Goal: Task Accomplishment & Management: Manage account settings

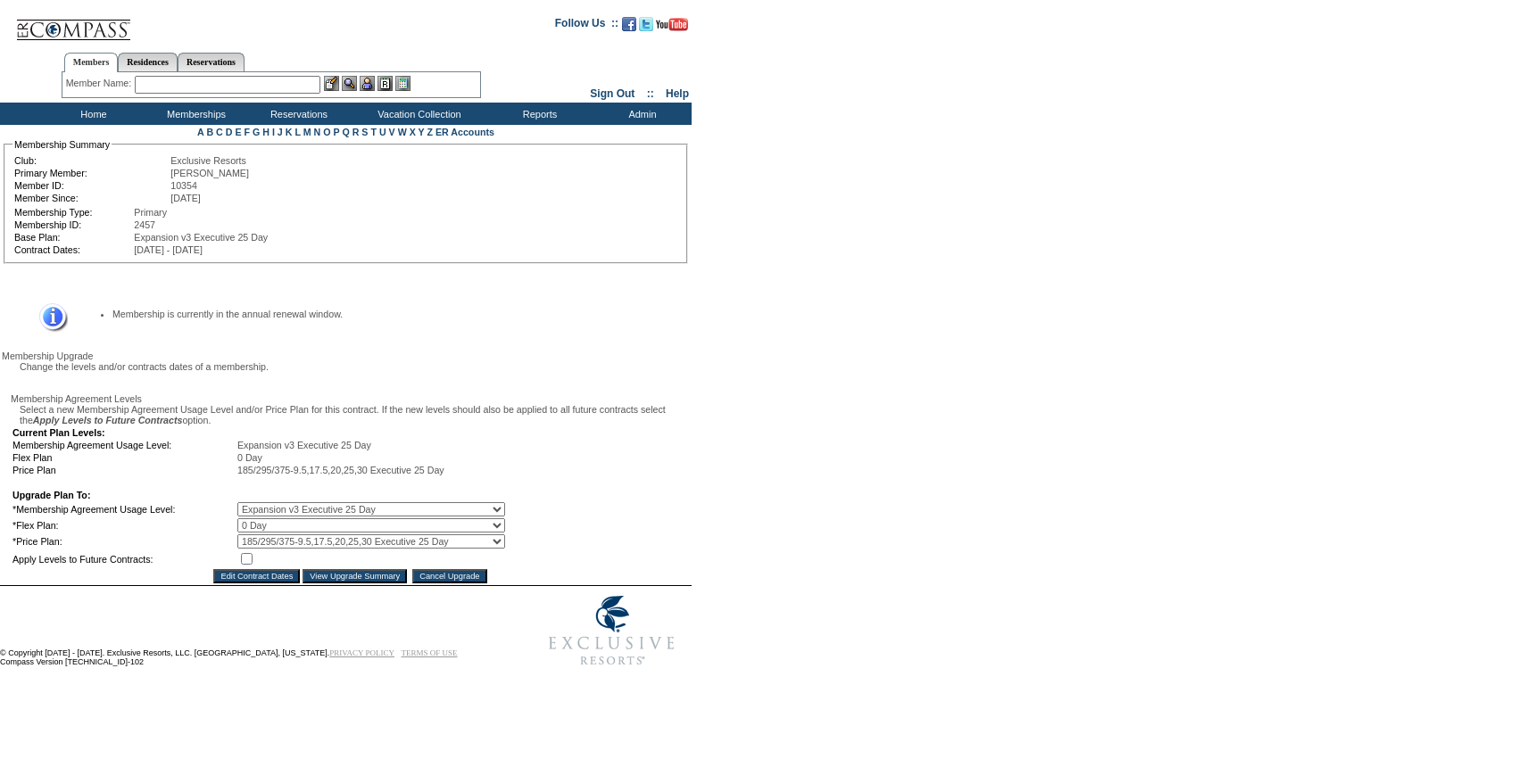
click at [258, 532] on select "0 Day 10 Day 20 Day 25 Day" at bounding box center [371, 525] width 268 height 14
select select "9"
click at [250, 532] on select "0 Day 10 Day 20 Day 25 Day" at bounding box center [371, 525] width 268 height 14
click at [253, 564] on input "checkbox" at bounding box center [246, 559] width 11 height 11
checkbox input "true"
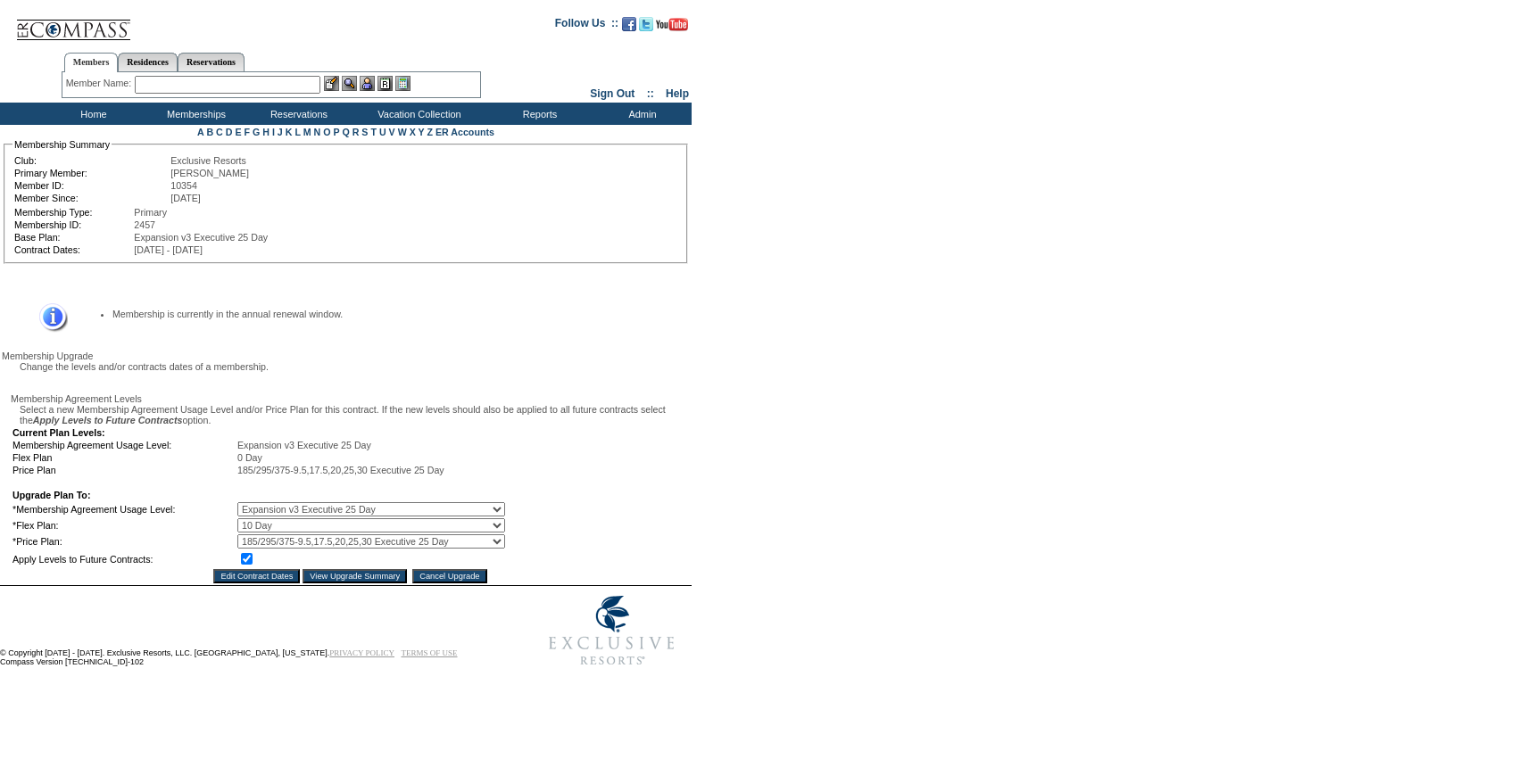
click at [321, 583] on input "View Upgrade Summary" at bounding box center [354, 575] width 105 height 14
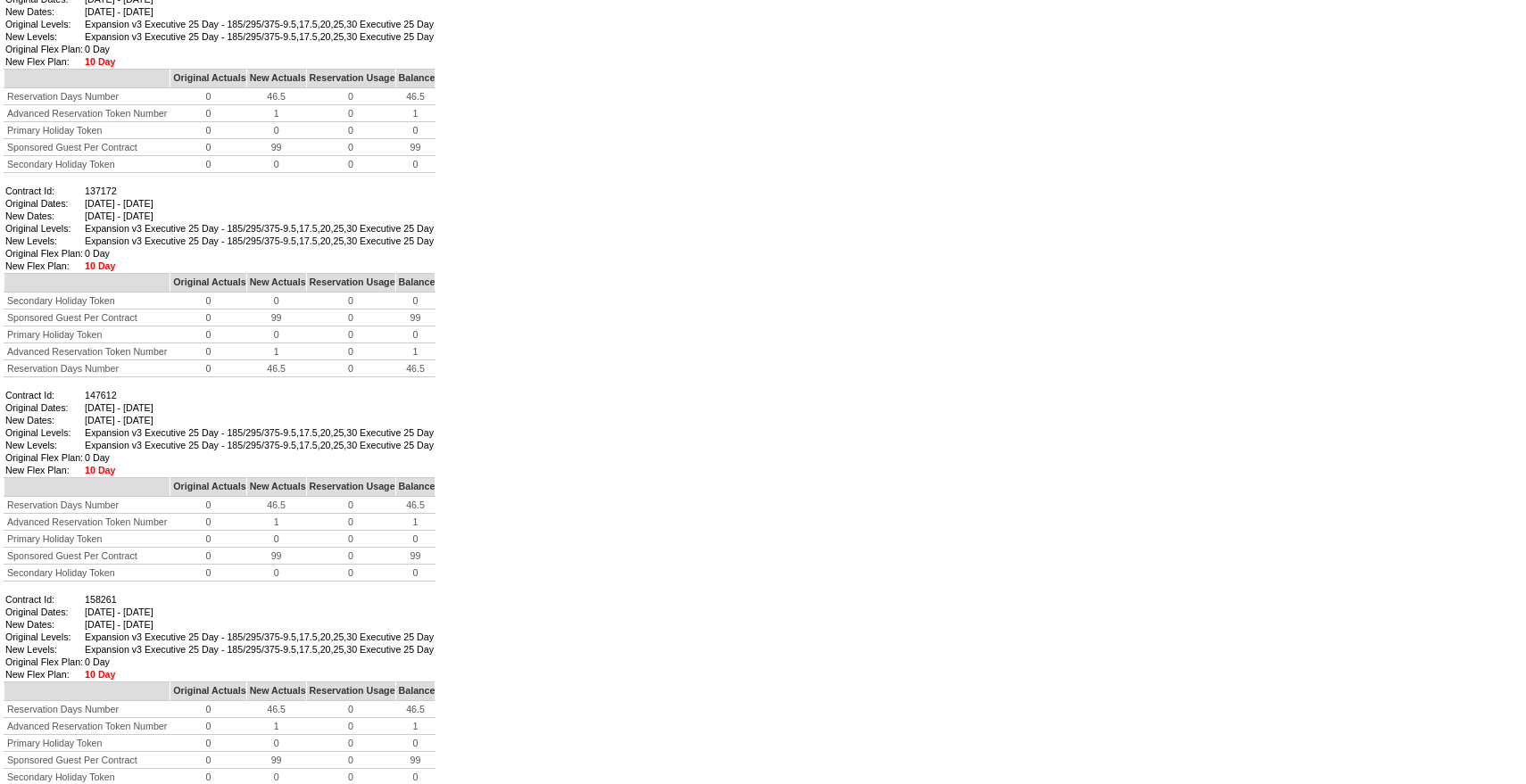
scroll to position [1265, 0]
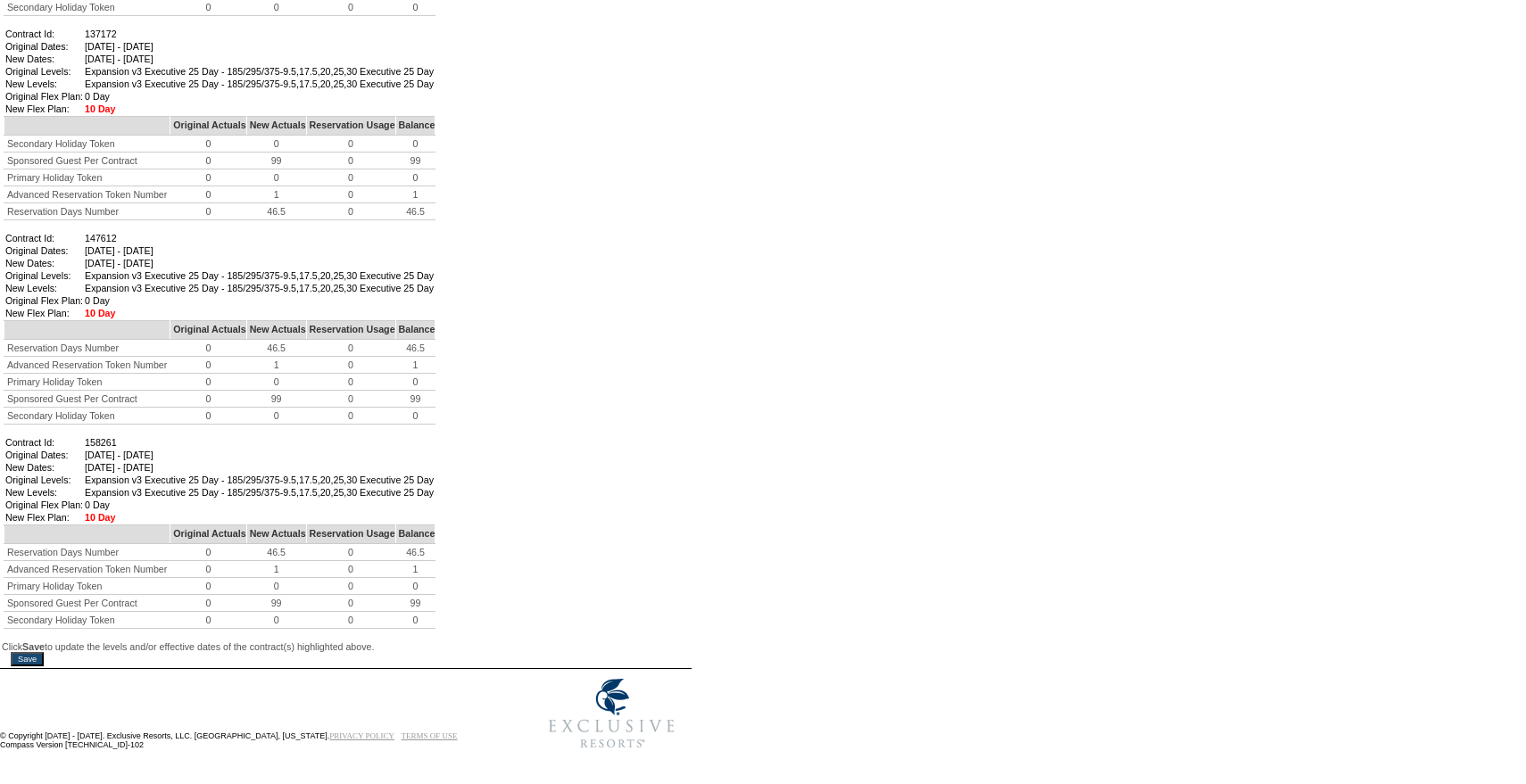
click at [42, 652] on input "Save" at bounding box center [26, 659] width 33 height 14
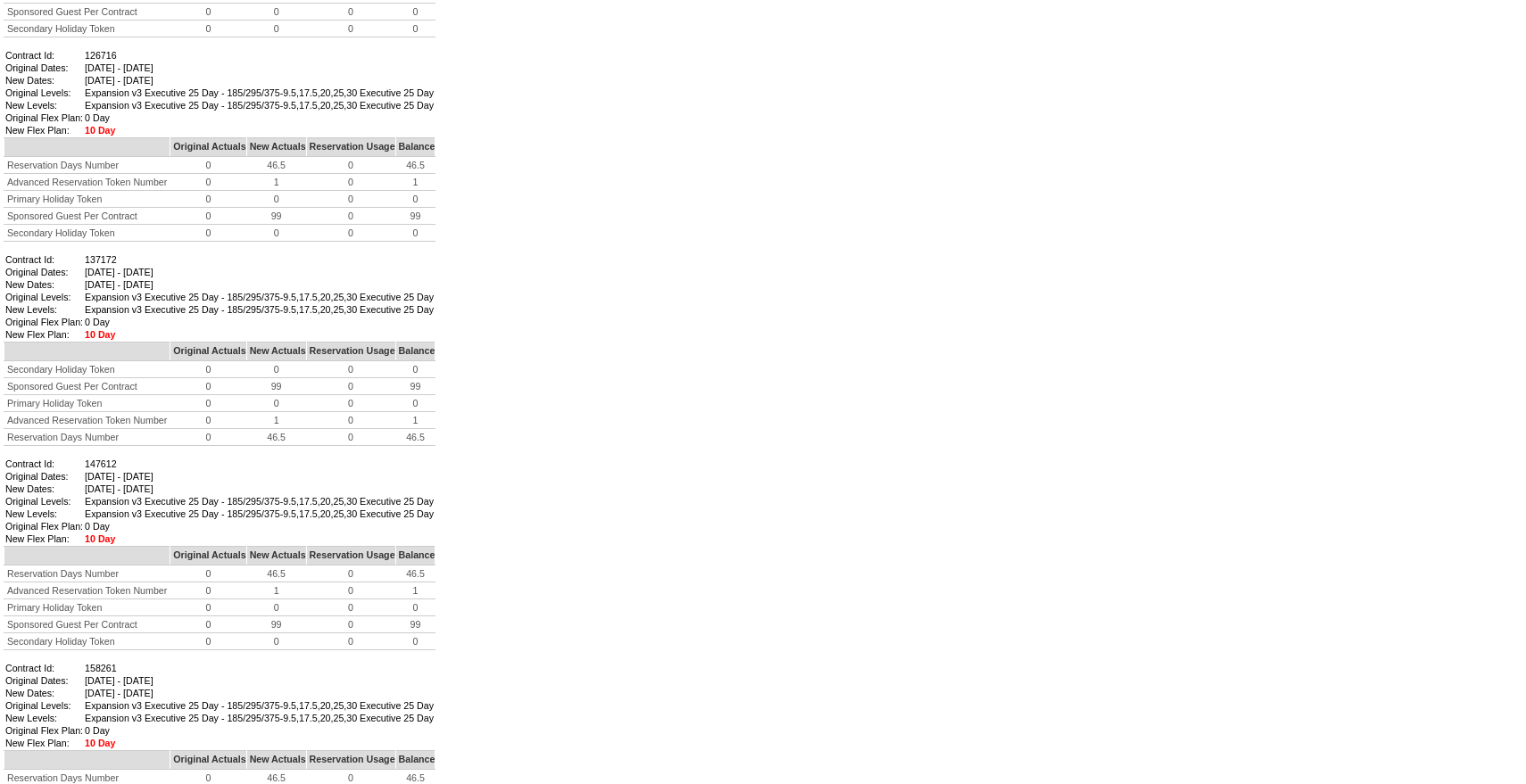
scroll to position [709, 0]
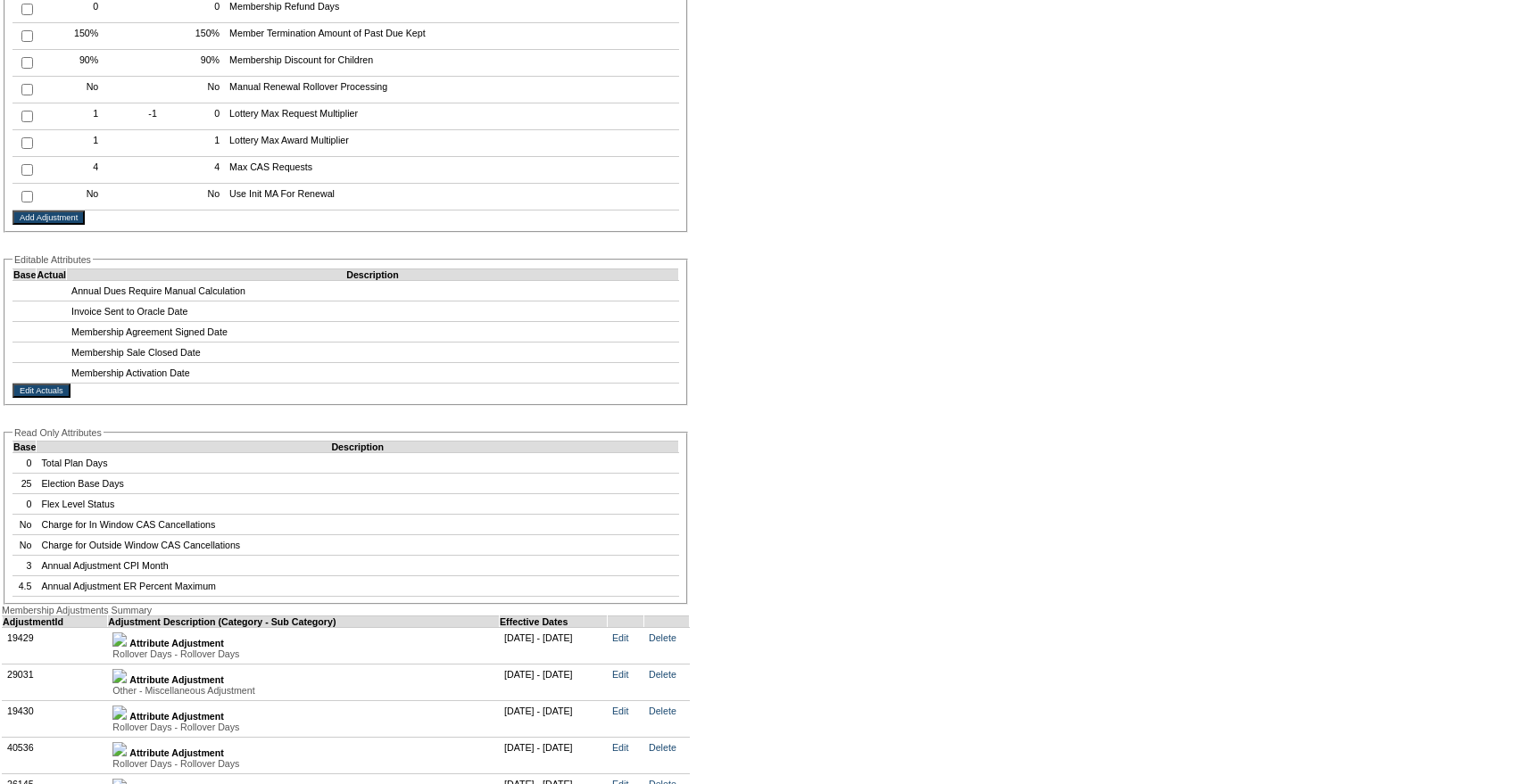
scroll to position [3912, 0]
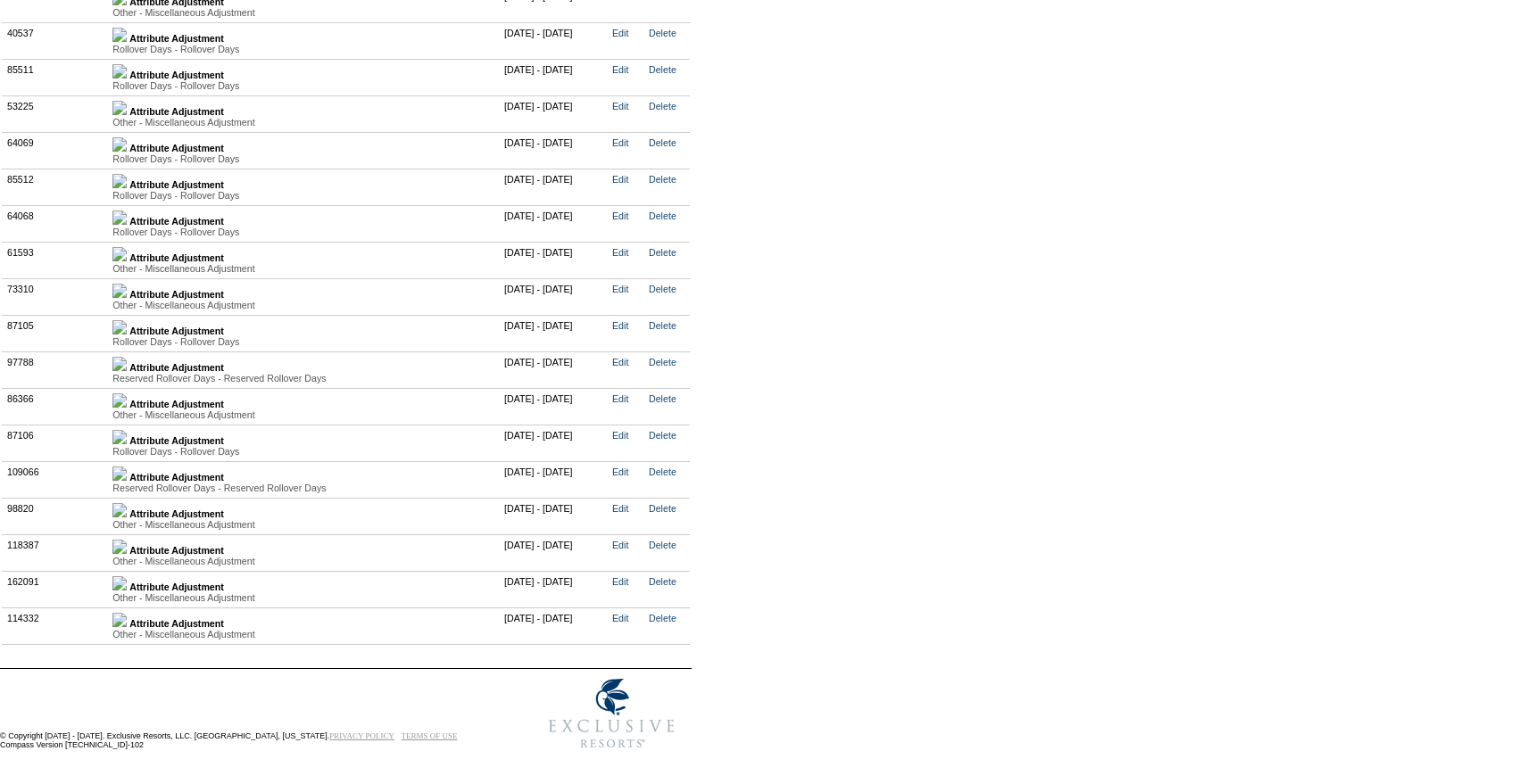
click at [126, 576] on img at bounding box center [119, 583] width 14 height 14
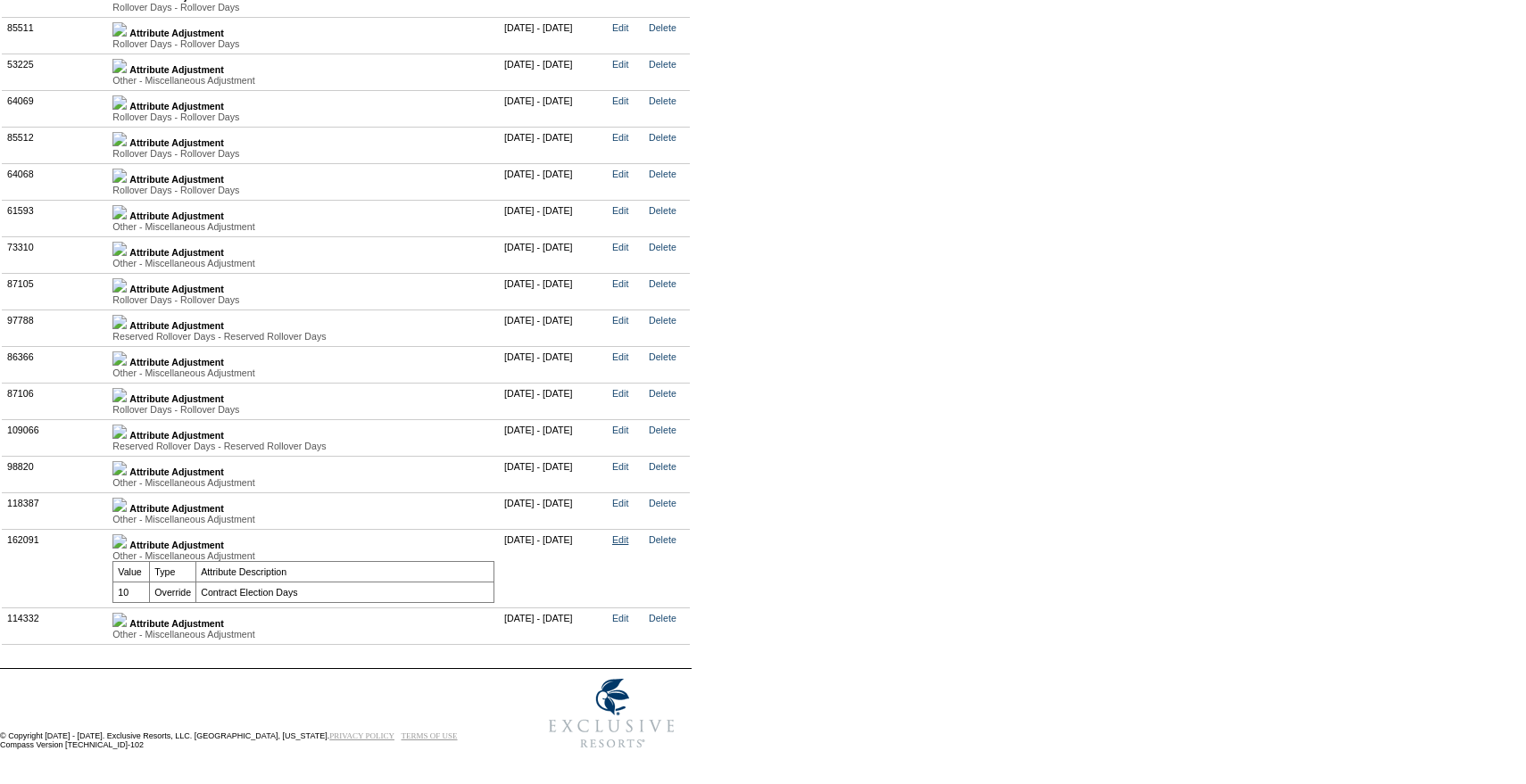
click at [629, 545] on link "Edit" at bounding box center [620, 539] width 16 height 10
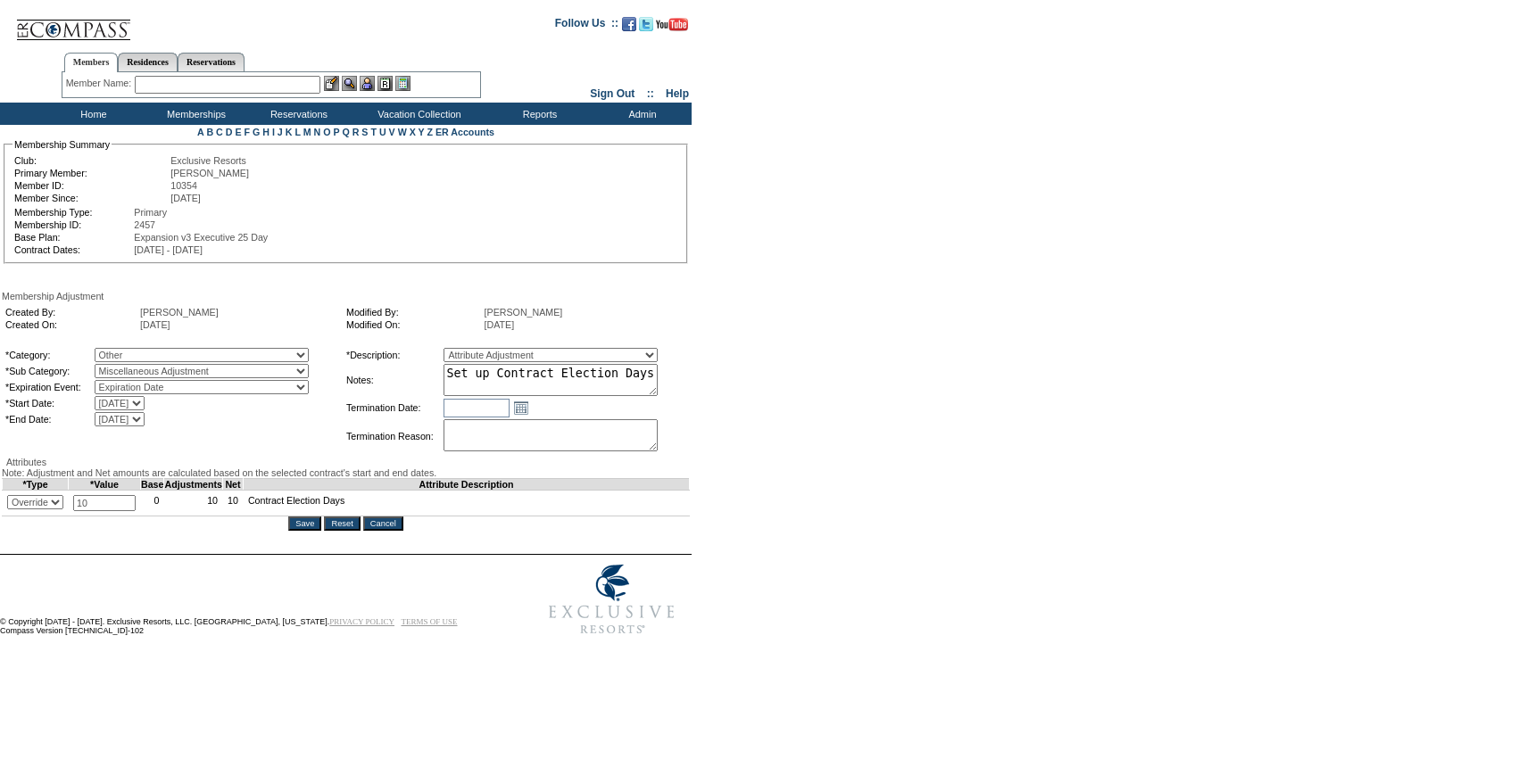
click at [403, 531] on input "Cancel" at bounding box center [383, 523] width 41 height 14
